Goal: Task Accomplishment & Management: Use online tool/utility

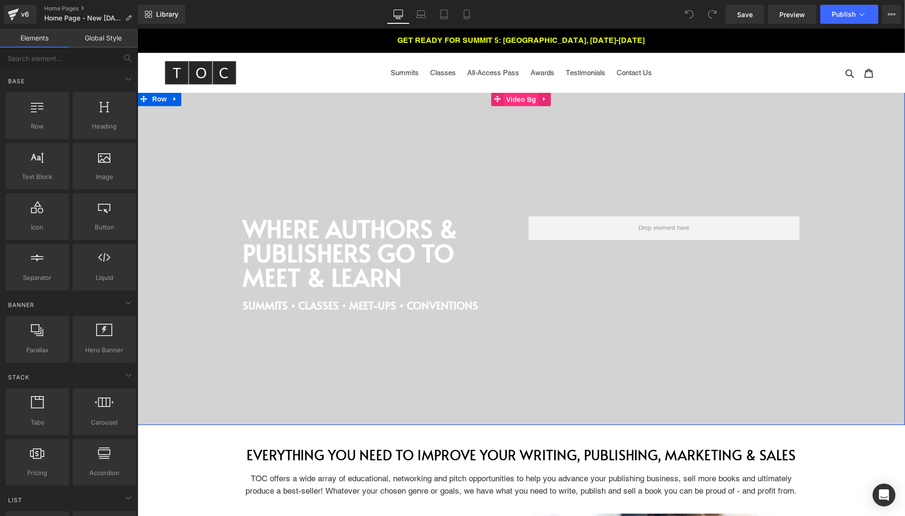
click at [521, 101] on span "Video Bg" at bounding box center [520, 99] width 35 height 14
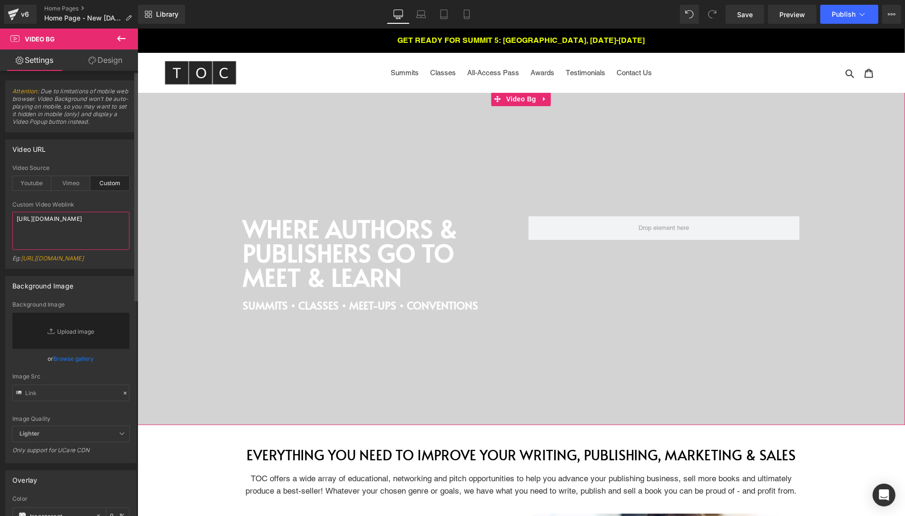
click at [51, 219] on textarea "[URL][DOMAIN_NAME]" at bounding box center [70, 231] width 117 height 38
click at [51, 227] on textarea "[URL][DOMAIN_NAME]" at bounding box center [70, 231] width 117 height 38
click at [50, 235] on textarea "[URL][DOMAIN_NAME]" at bounding box center [70, 231] width 117 height 38
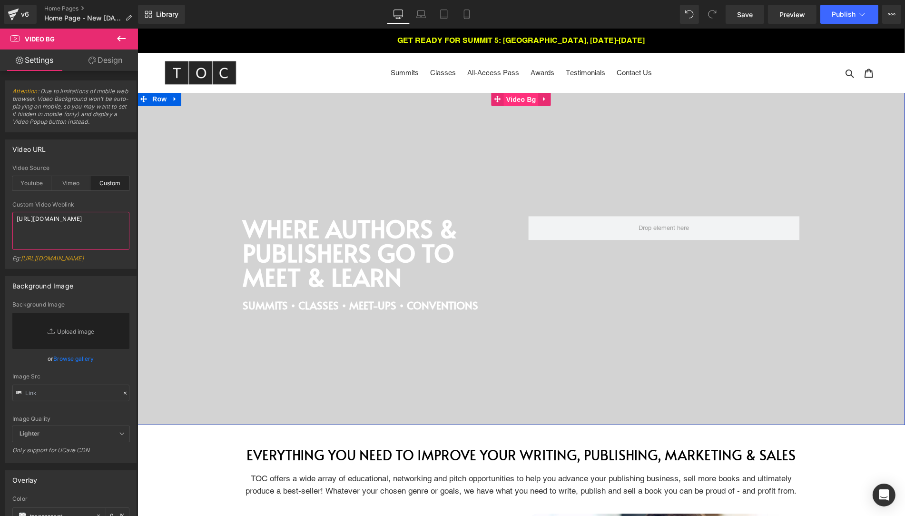
click at [519, 100] on span "Video Bg" at bounding box center [520, 99] width 35 height 14
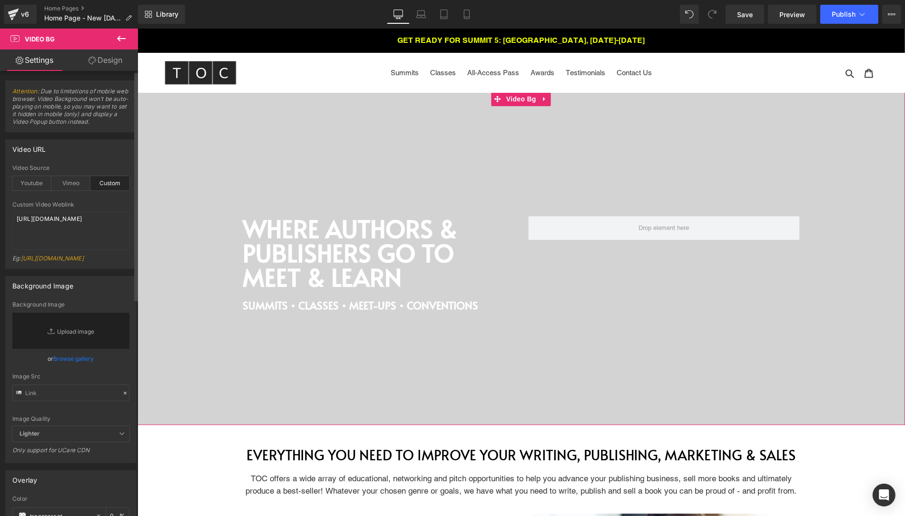
click at [32, 262] on link "[URL][DOMAIN_NAME]" at bounding box center [52, 258] width 63 height 7
click at [63, 268] on div "Eg: [URL][DOMAIN_NAME]" at bounding box center [70, 262] width 117 height 14
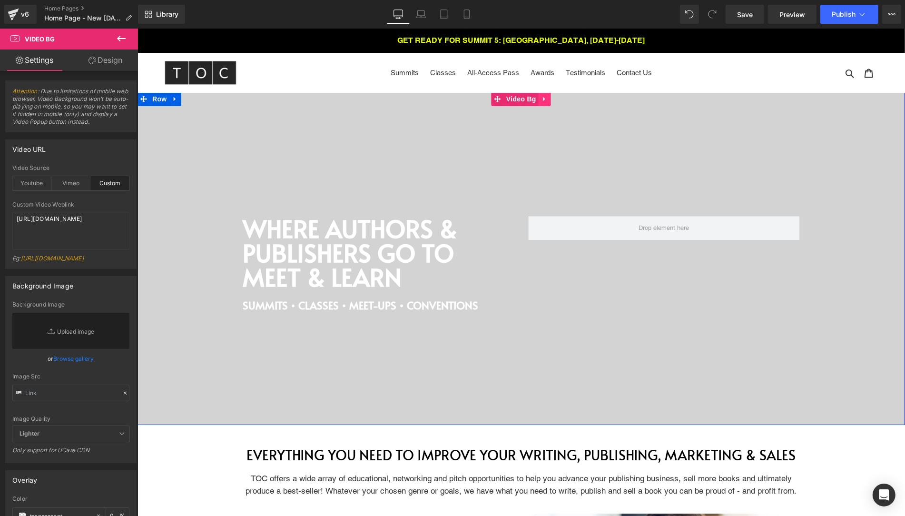
click at [543, 100] on icon at bounding box center [544, 99] width 2 height 4
click at [511, 116] on div at bounding box center [520, 258] width 767 height 333
click at [256, 144] on div at bounding box center [520, 258] width 767 height 333
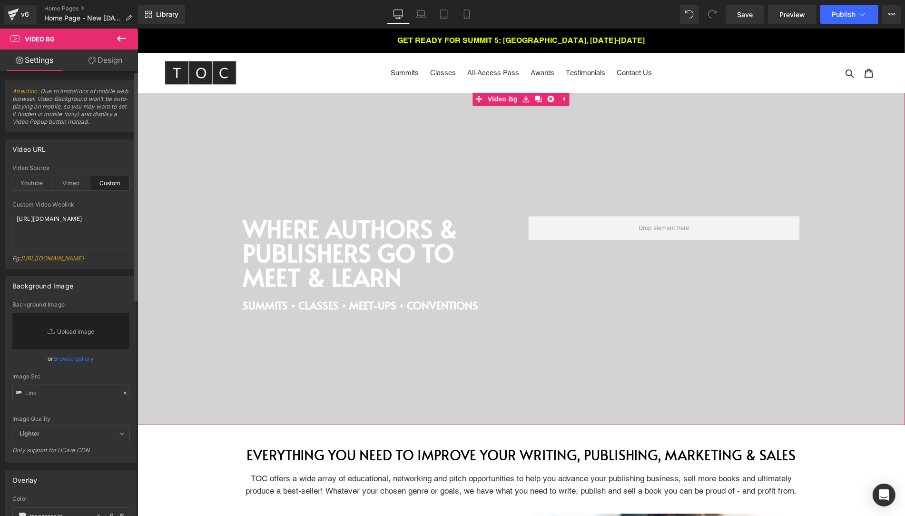
click at [102, 185] on div "Custom" at bounding box center [109, 183] width 39 height 14
click at [80, 349] on link "Replace Image" at bounding box center [70, 331] width 117 height 36
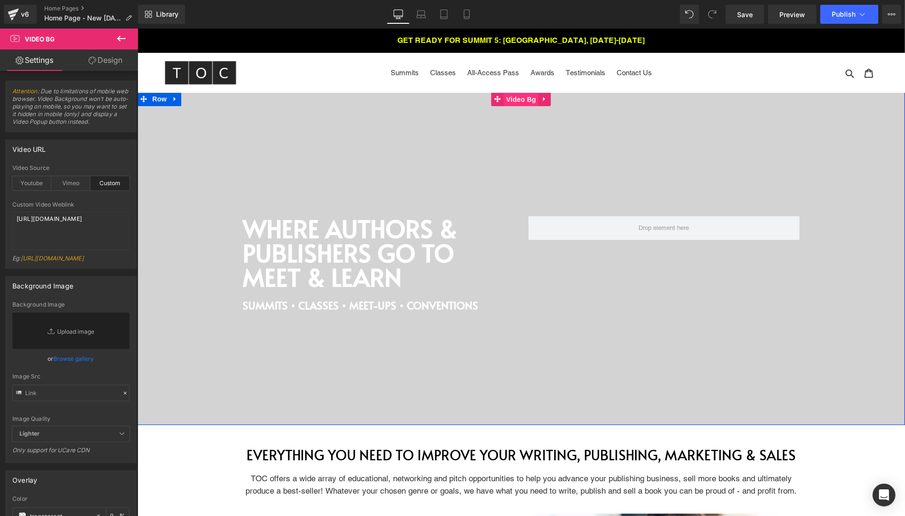
click at [494, 97] on link "Video Bg" at bounding box center [514, 99] width 47 height 14
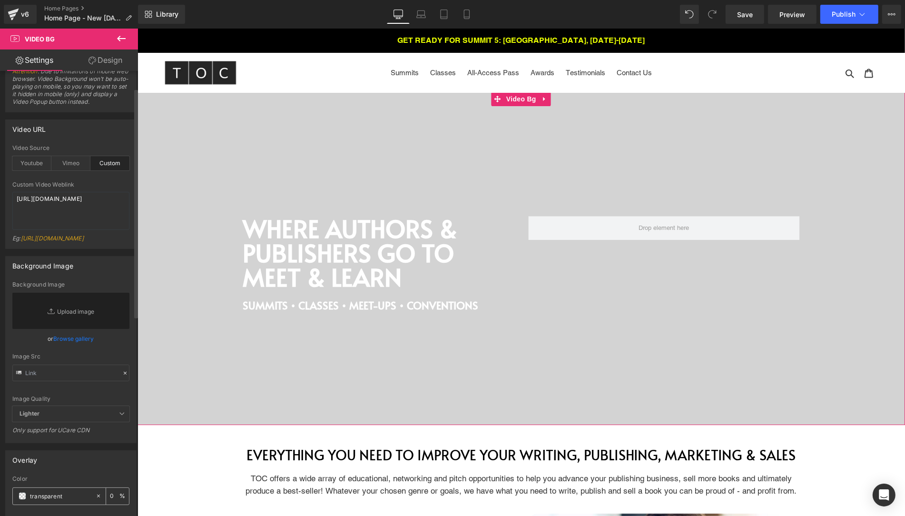
scroll to position [14, 0]
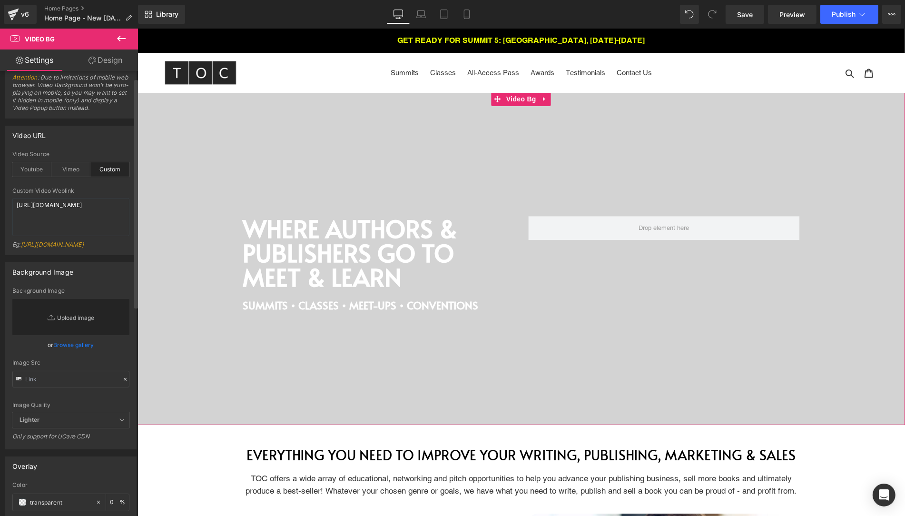
click at [70, 335] on link "Replace Image" at bounding box center [70, 317] width 117 height 36
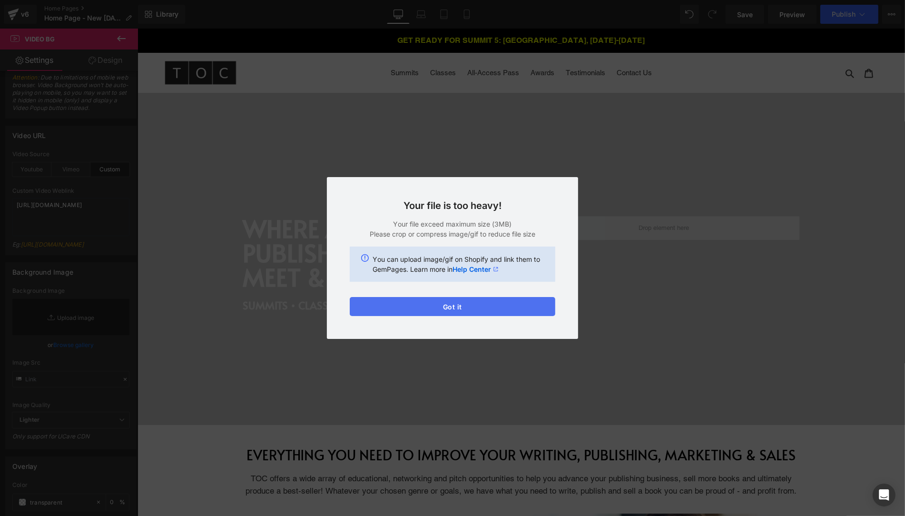
click at [464, 304] on button "Got it" at bounding box center [453, 306] width 206 height 19
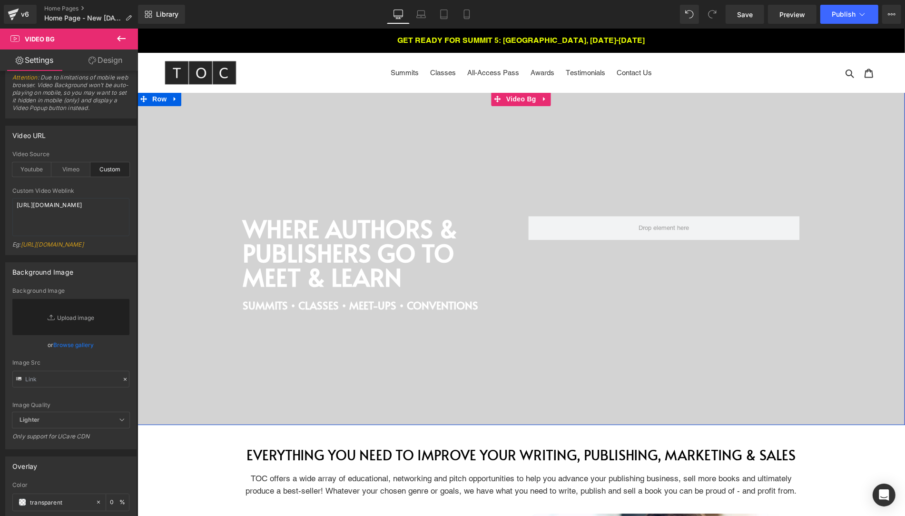
click at [214, 138] on div at bounding box center [520, 258] width 767 height 333
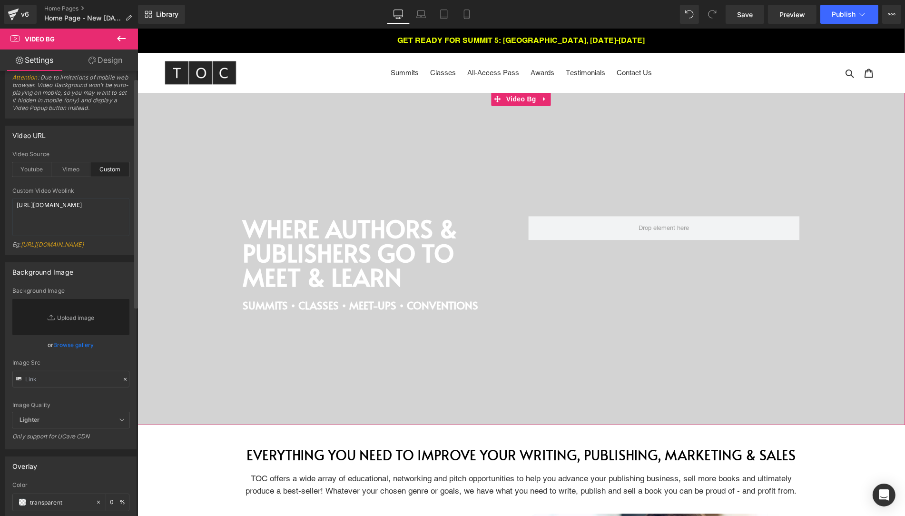
click at [50, 248] on link "[URL][DOMAIN_NAME]" at bounding box center [52, 244] width 63 height 7
click at [51, 248] on link "[URL][DOMAIN_NAME]" at bounding box center [52, 244] width 63 height 7
click at [71, 233] on textarea "[URL][DOMAIN_NAME]" at bounding box center [70, 217] width 117 height 38
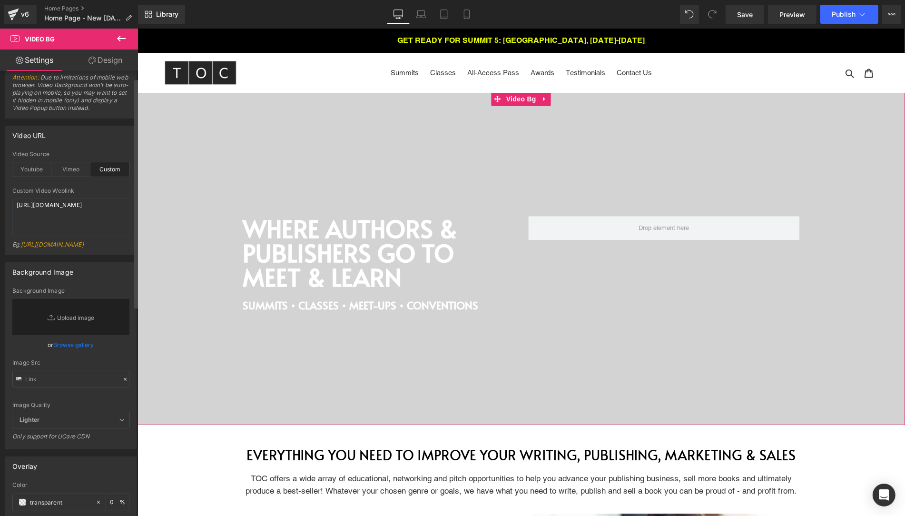
click at [67, 241] on div "Eg: [URL][DOMAIN_NAME]" at bounding box center [70, 248] width 117 height 14
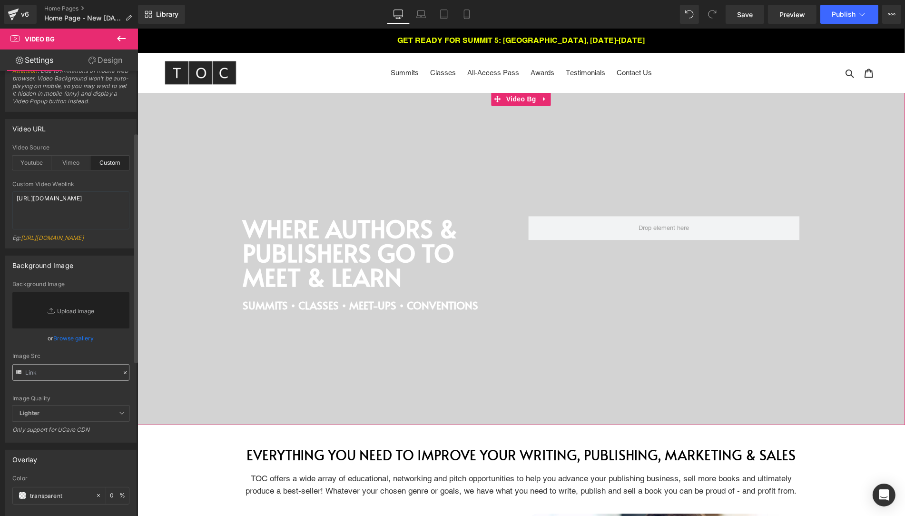
scroll to position [0, 0]
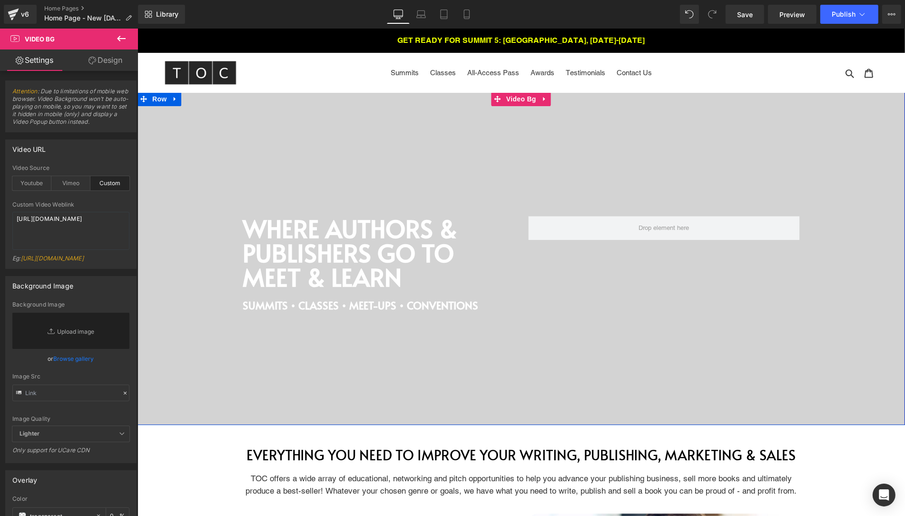
click at [379, 151] on div at bounding box center [520, 258] width 767 height 333
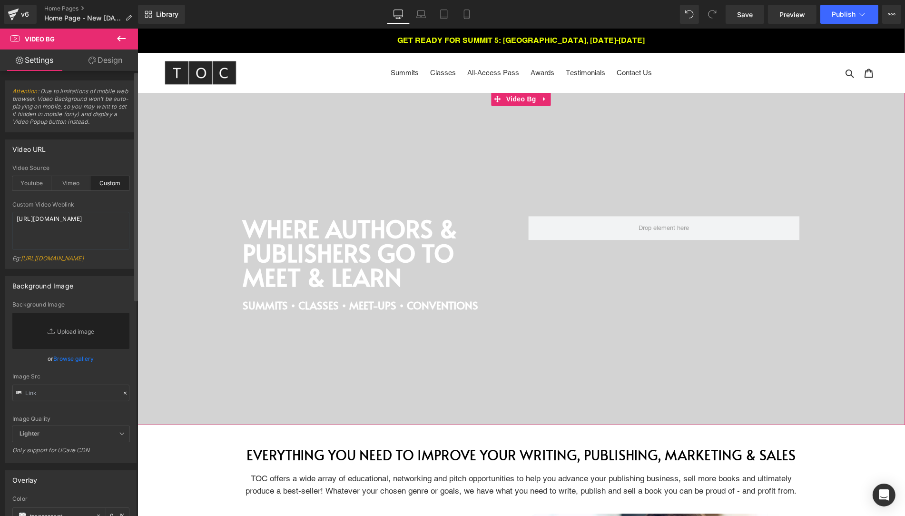
click at [46, 255] on div "Eg: [URL][DOMAIN_NAME]" at bounding box center [70, 262] width 117 height 14
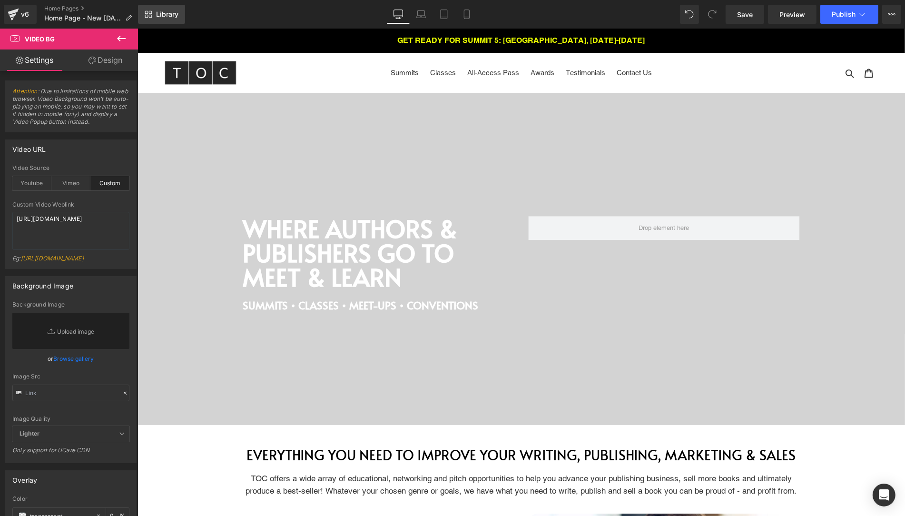
click at [160, 10] on link "Library" at bounding box center [161, 14] width 47 height 19
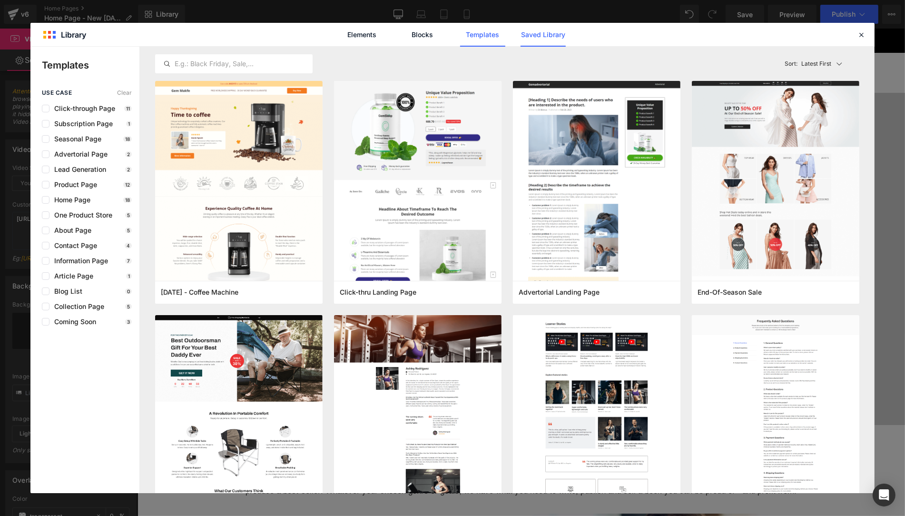
click at [0, 0] on link "Saved Library" at bounding box center [0, 0] width 0 height 0
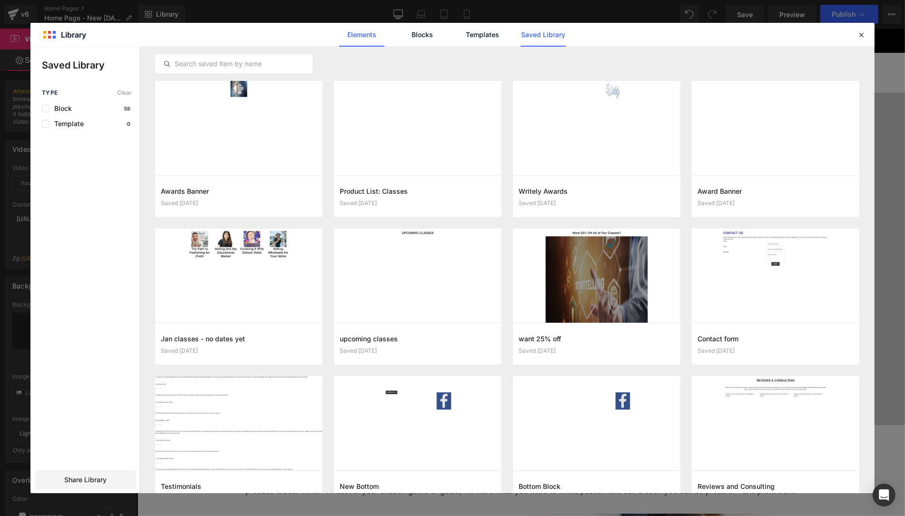
click at [460, 37] on link "Elements" at bounding box center [482, 35] width 45 height 24
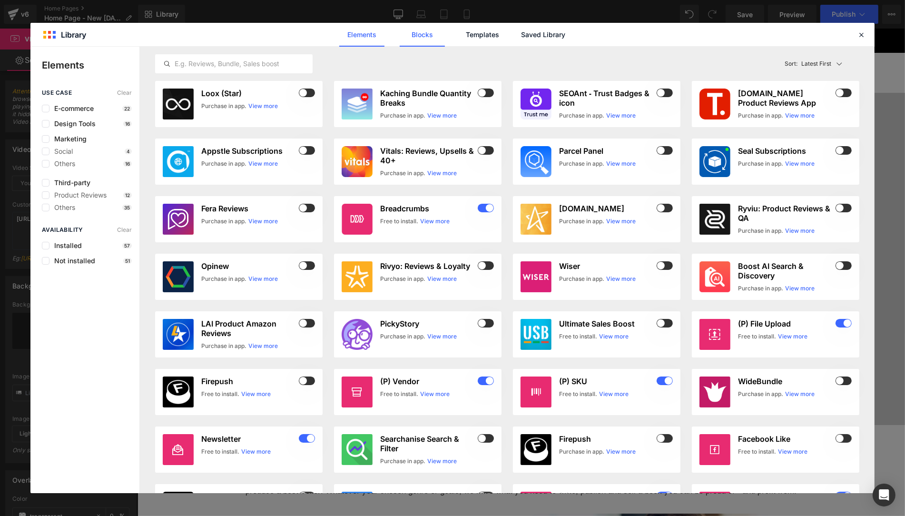
click at [520, 37] on link "Blocks" at bounding box center [542, 35] width 45 height 24
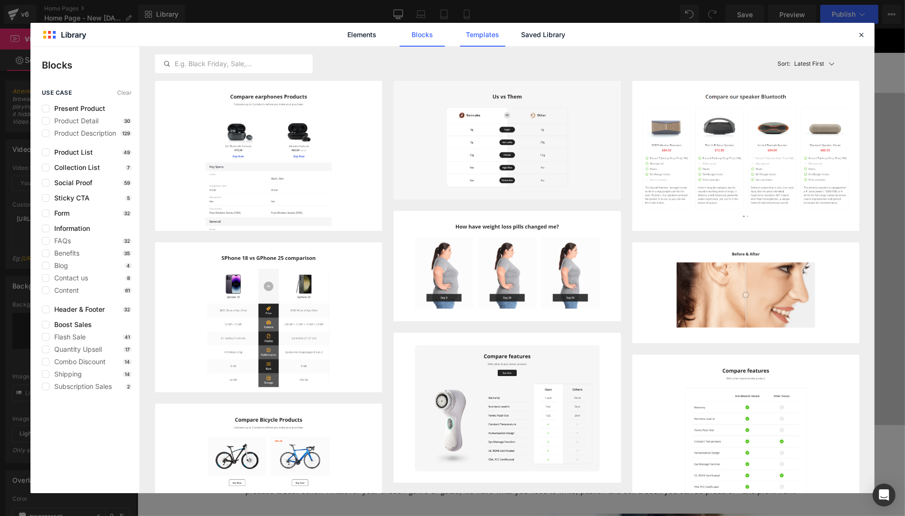
click at [0, 0] on link "Templates" at bounding box center [0, 0] width 0 height 0
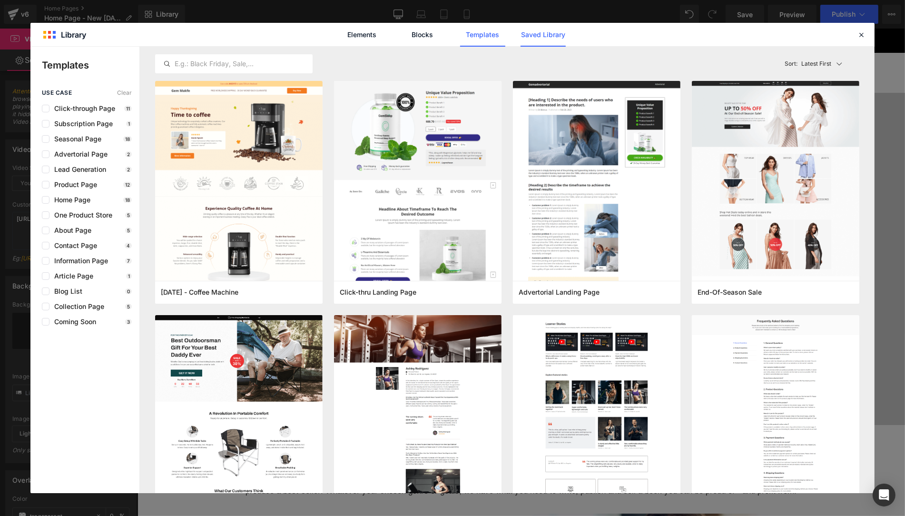
click at [0, 0] on link "Saved Library" at bounding box center [0, 0] width 0 height 0
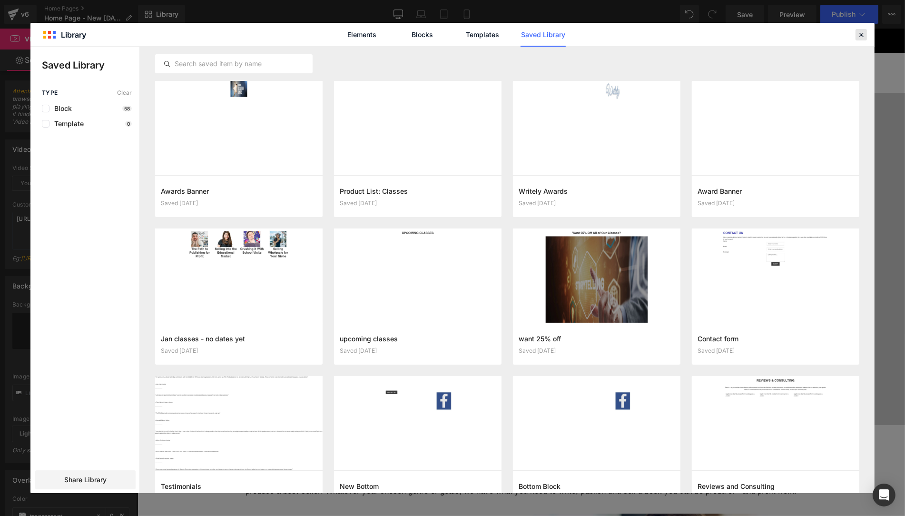
click at [859, 32] on icon at bounding box center [861, 34] width 9 height 9
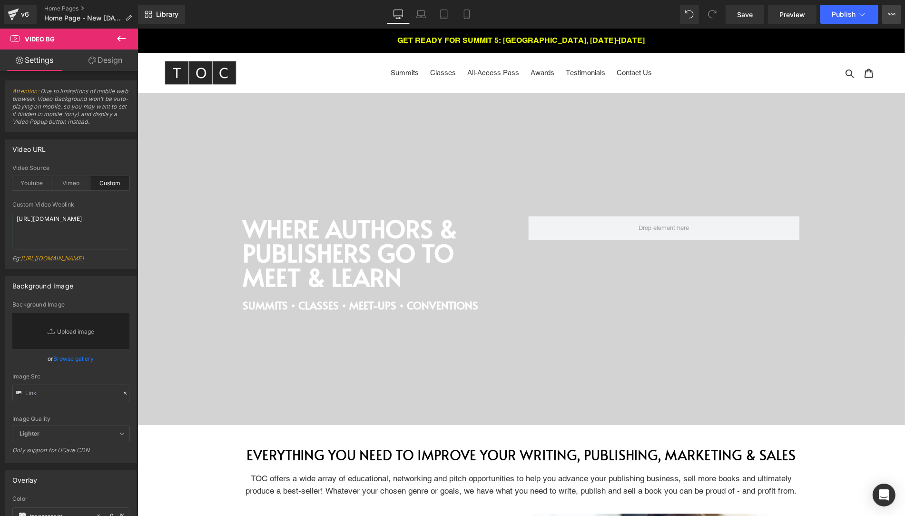
click at [893, 18] on icon at bounding box center [892, 14] width 8 height 8
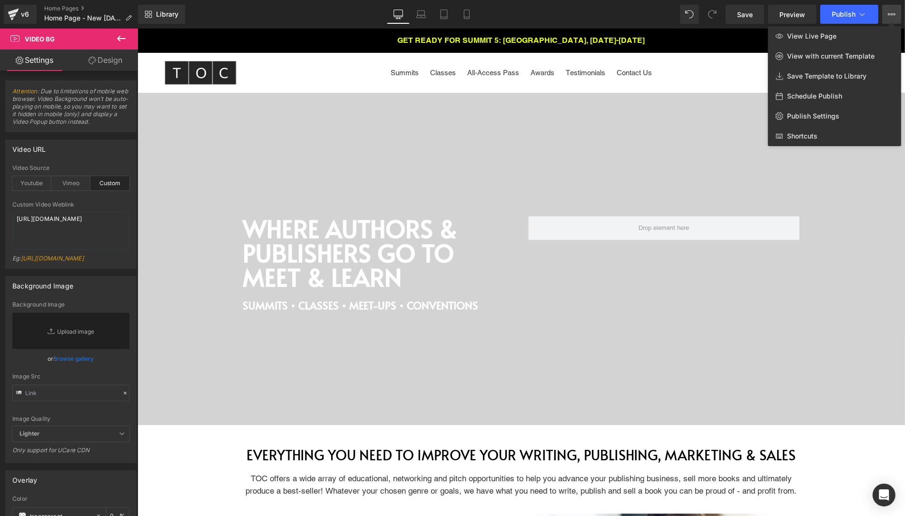
click at [893, 18] on icon at bounding box center [892, 14] width 8 height 8
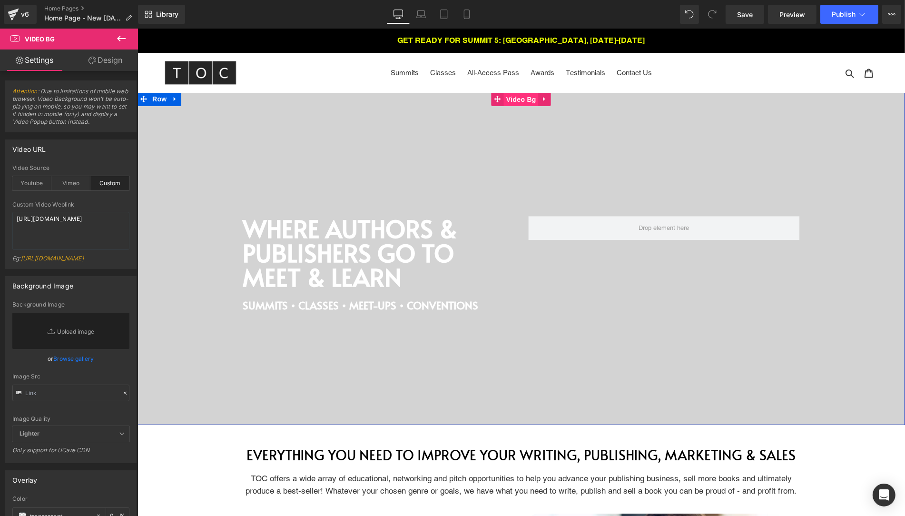
click at [520, 102] on span "Video Bg" at bounding box center [520, 99] width 35 height 14
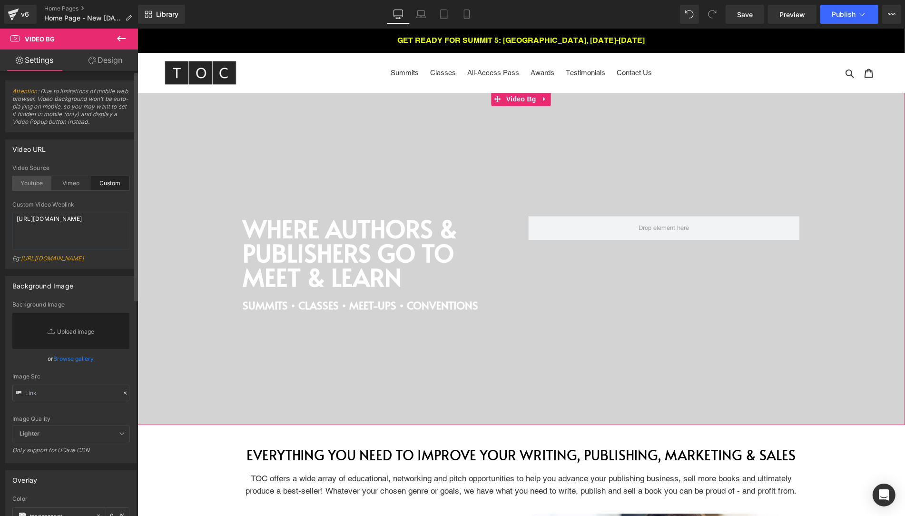
click at [31, 180] on div "Youtube" at bounding box center [31, 183] width 39 height 14
click at [65, 178] on div "Vimeo" at bounding box center [70, 183] width 39 height 14
click at [111, 188] on div "Custom" at bounding box center [109, 183] width 39 height 14
click at [74, 233] on textarea "[URL][DOMAIN_NAME]" at bounding box center [70, 231] width 117 height 38
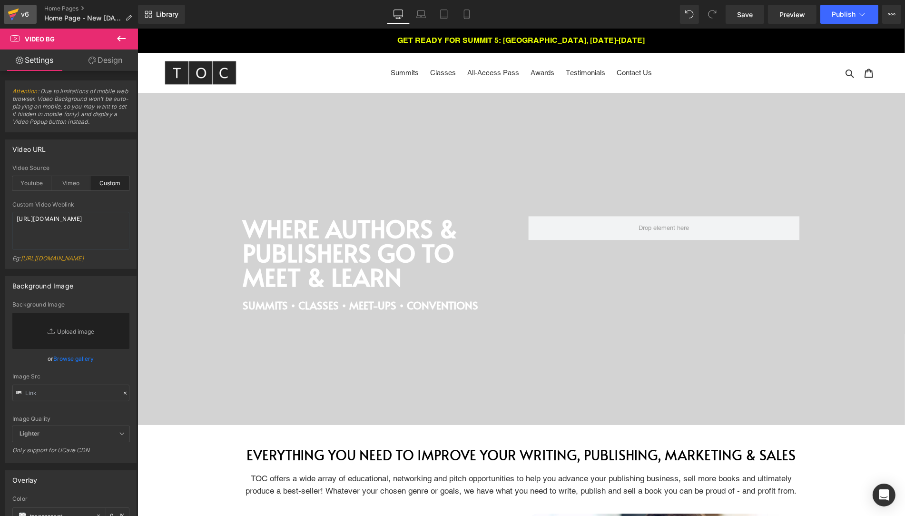
click at [20, 15] on div "v6" at bounding box center [25, 14] width 12 height 12
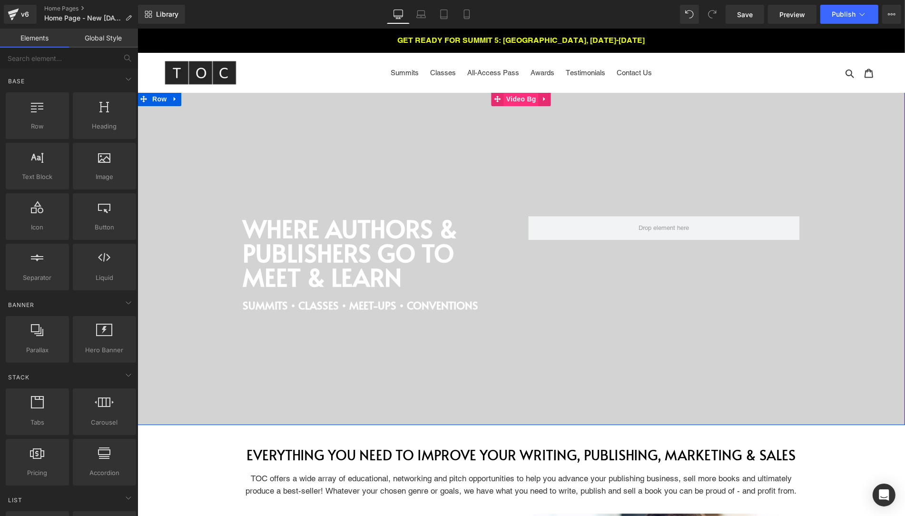
click at [521, 100] on span "Video Bg" at bounding box center [520, 99] width 35 height 14
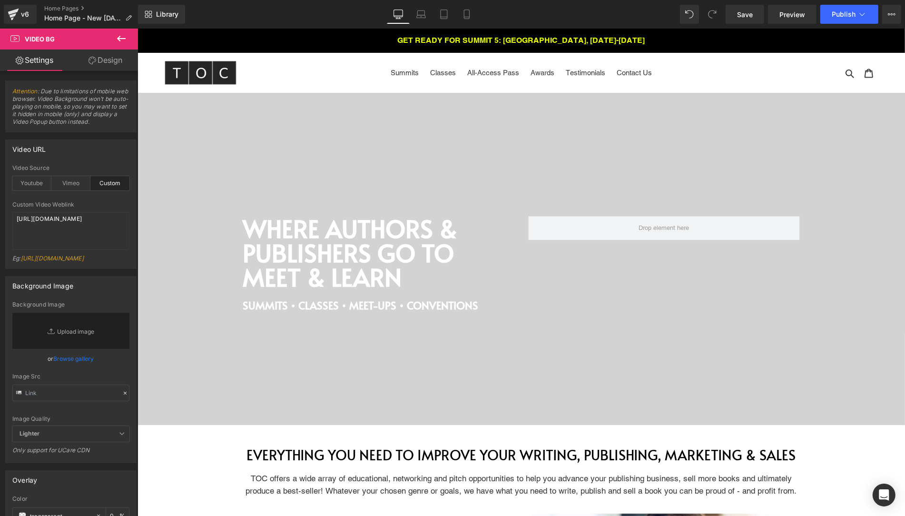
click at [127, 39] on icon at bounding box center [121, 38] width 11 height 11
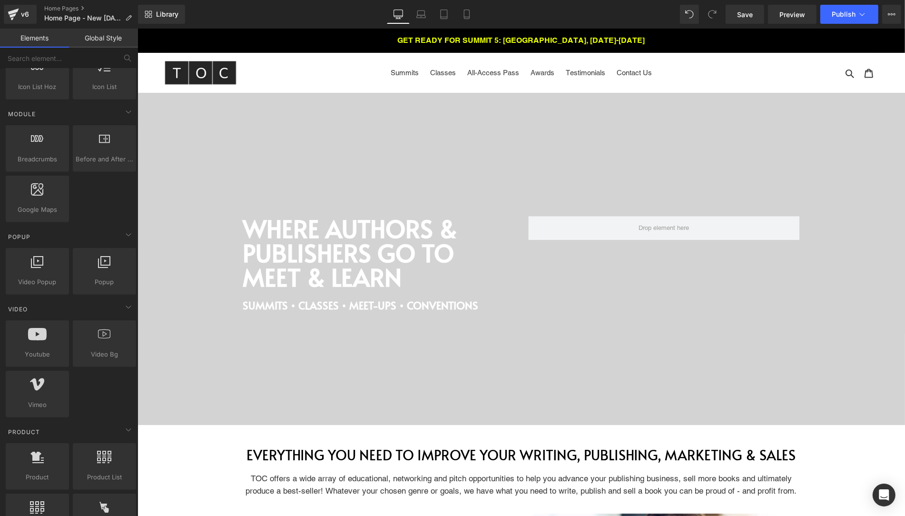
scroll to position [473, 0]
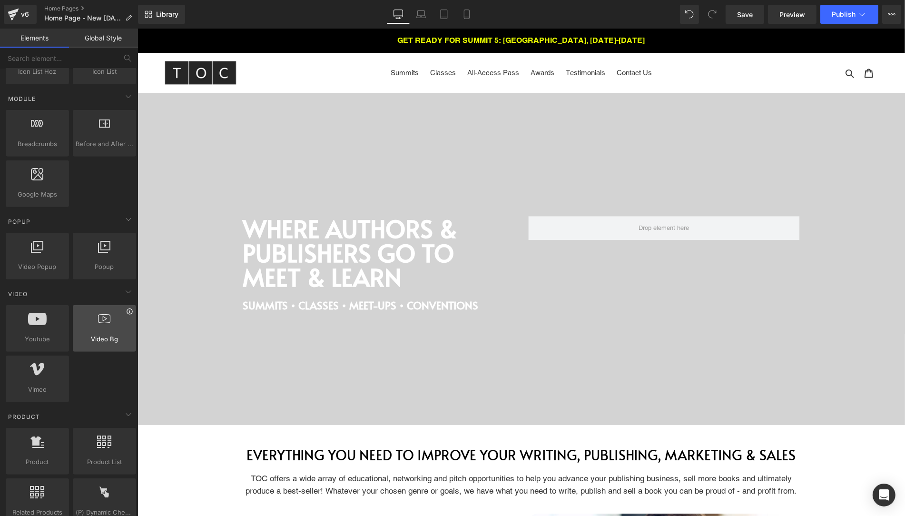
click at [127, 308] on icon at bounding box center [129, 311] width 7 height 7
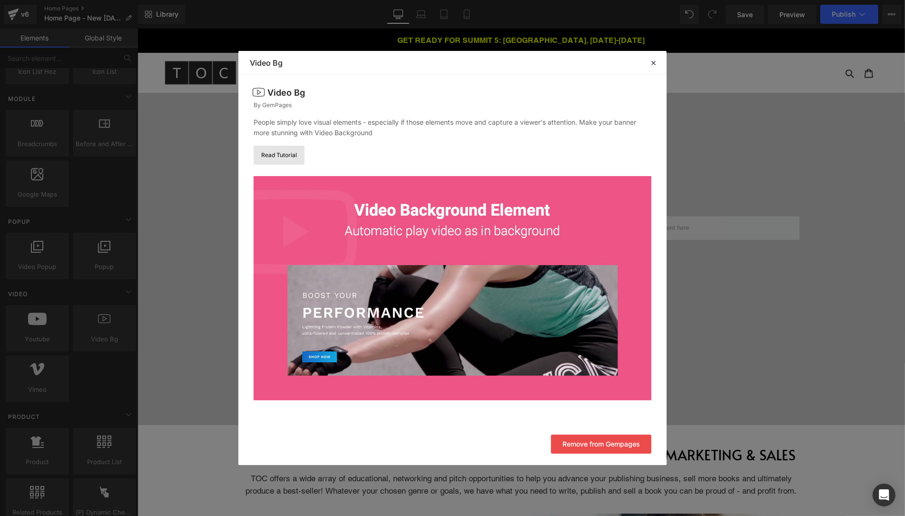
click at [285, 154] on link "Read Tutorial" at bounding box center [279, 155] width 51 height 19
click at [652, 62] on icon at bounding box center [653, 63] width 9 height 9
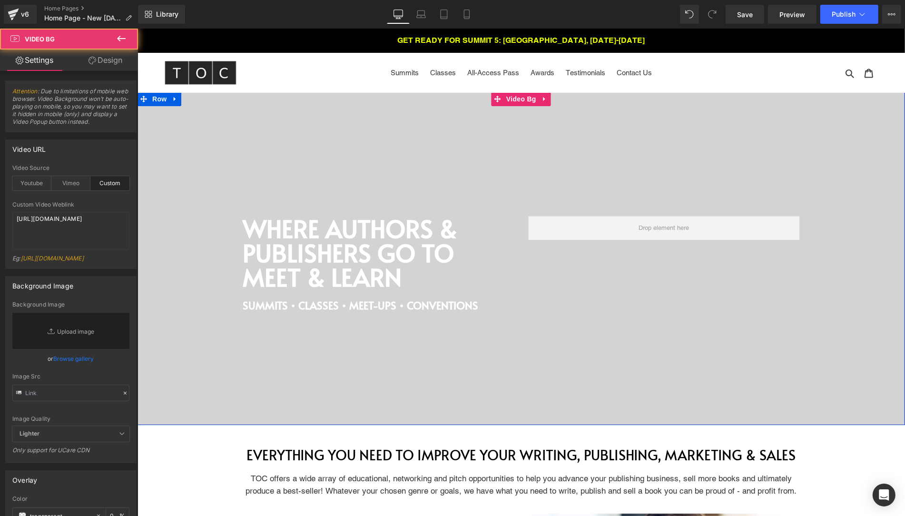
click at [420, 158] on div at bounding box center [520, 258] width 767 height 333
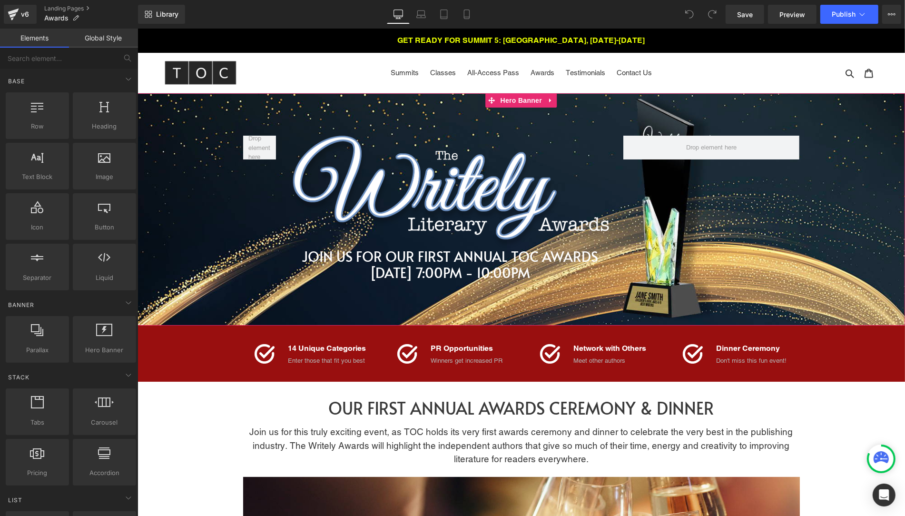
click at [369, 107] on div at bounding box center [520, 209] width 767 height 232
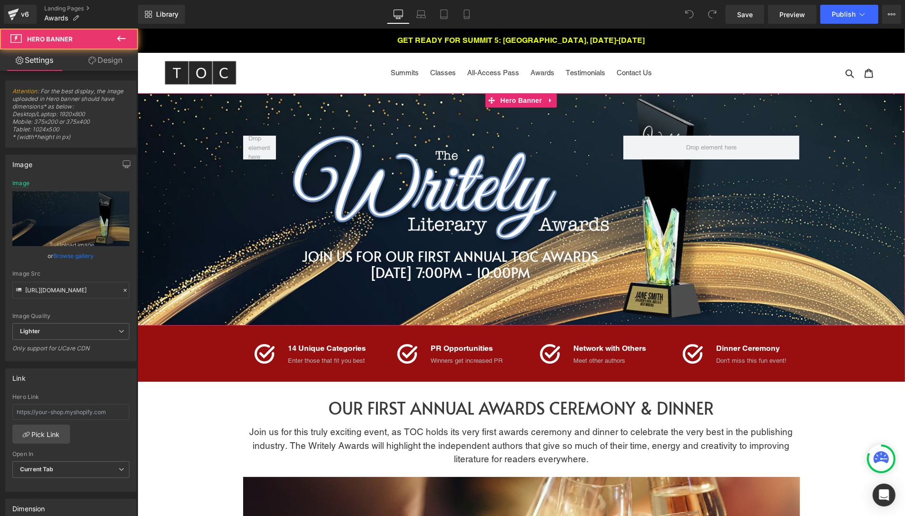
click at [361, 108] on div at bounding box center [520, 209] width 767 height 232
click at [508, 102] on span "Hero Banner" at bounding box center [521, 100] width 46 height 14
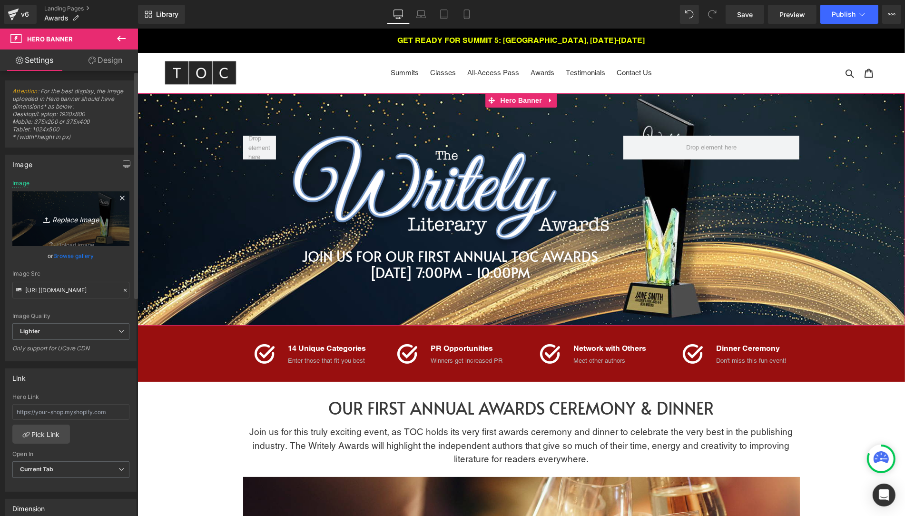
click at [110, 210] on link "Replace Image" at bounding box center [70, 218] width 117 height 55
click at [73, 287] on input "https://ucarecdn.com/63d757da-dfcb-48c5-9ccf-611f77eda60a/-/format/auto/-/previ…" at bounding box center [70, 290] width 117 height 17
click at [87, 297] on div "Image Quality Lighter Lightest Lighter Lighter Lightest Only support for UCare …" at bounding box center [70, 251] width 117 height 143
click at [88, 290] on input "https://ucarecdn.com/63d757da-dfcb-48c5-9ccf-611f77eda60a/-/format/auto/-/previ…" at bounding box center [70, 290] width 117 height 17
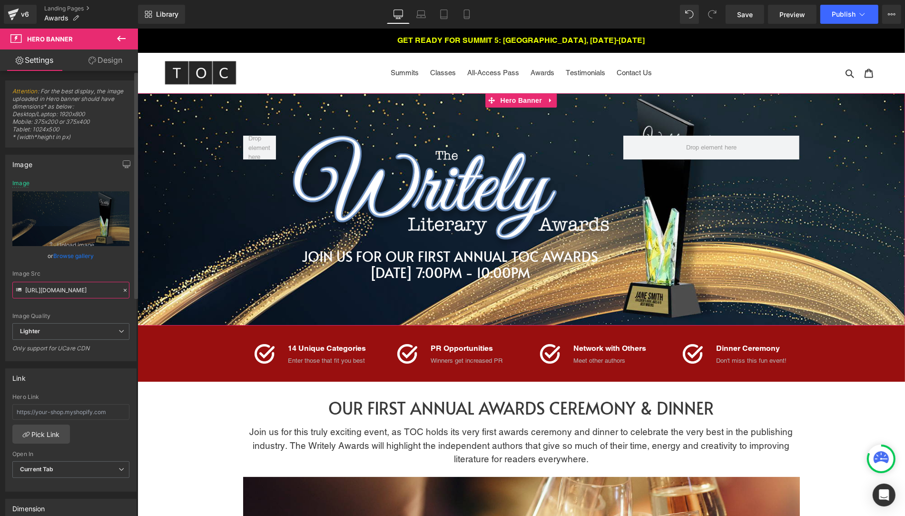
drag, startPoint x: 88, startPoint y: 290, endPoint x: 127, endPoint y: 293, distance: 40.1
click at [127, 293] on div "https://ucarecdn.com/63d757da-dfcb-48c5-9ccf-611f77eda60a/-/format/auto/-/previ…" at bounding box center [71, 270] width 130 height 181
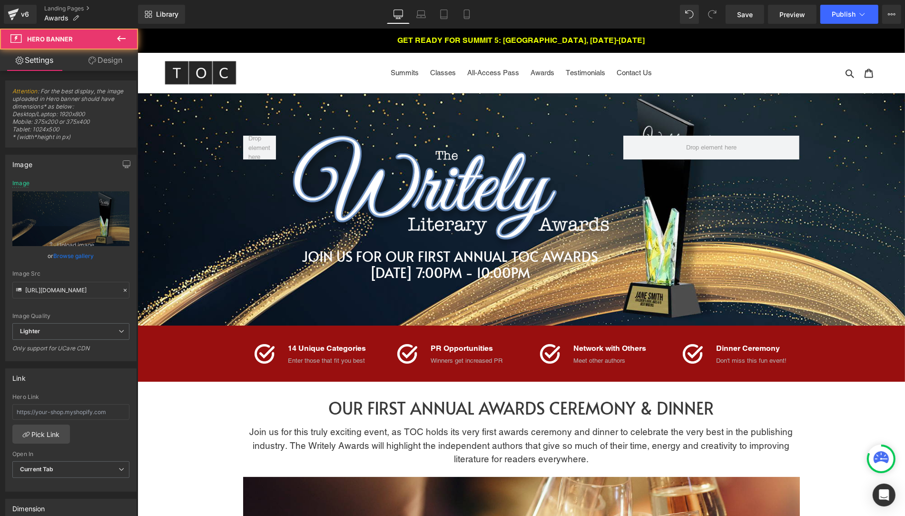
click at [185, 152] on span "Image JOIN US FOR OUR FIRST ANNUAL TOC AWARDS Heading JULY 12, 7:00PM - 10:00PM…" at bounding box center [520, 203] width 767 height 164
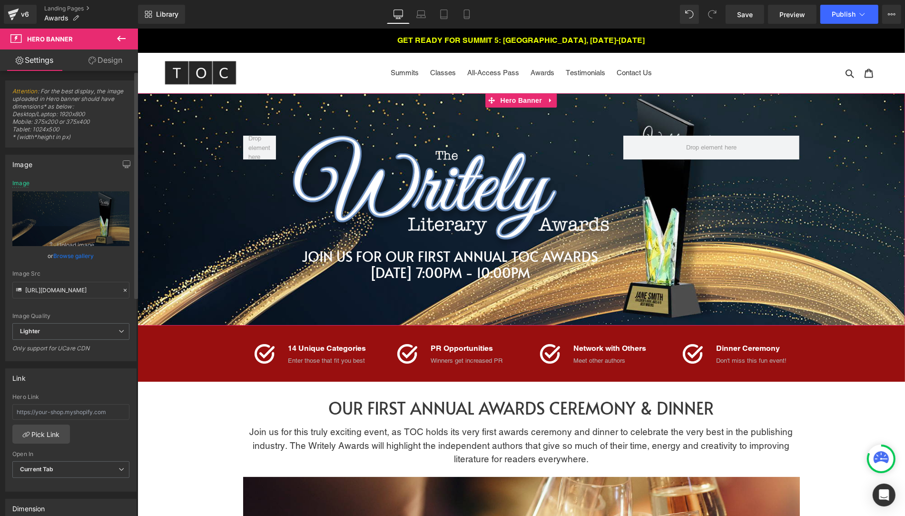
click at [76, 256] on link "Browse gallery" at bounding box center [74, 255] width 40 height 17
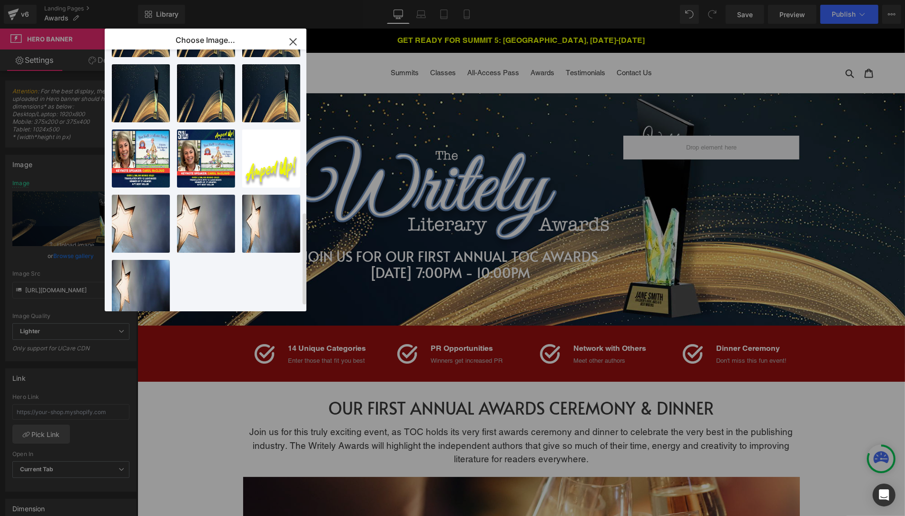
scroll to position [450, 0]
